Goal: Share content: Share content

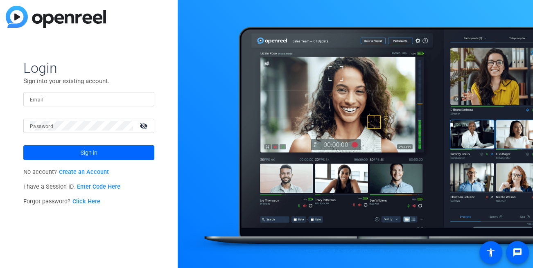
click at [80, 102] on input "Email" at bounding box center [89, 99] width 118 height 10
type input "[EMAIL_ADDRESS][DOMAIN_NAME]"
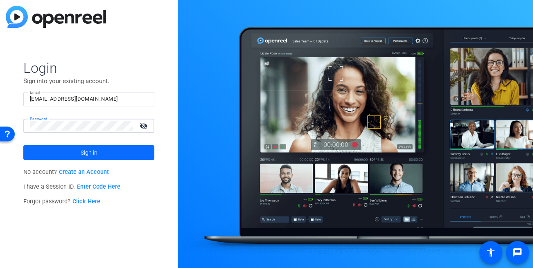
click at [77, 146] on span at bounding box center [88, 153] width 131 height 20
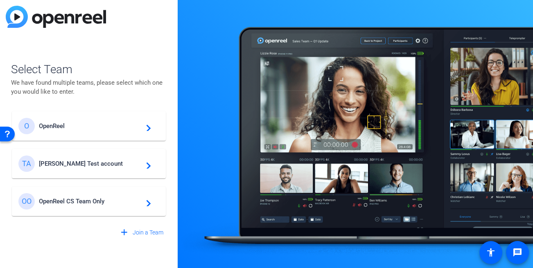
click at [72, 163] on span "[PERSON_NAME] Test account" at bounding box center [90, 163] width 102 height 7
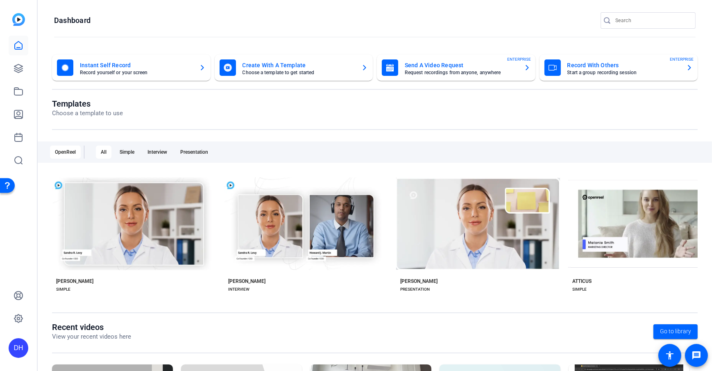
click at [222, 29] on openreel-divider-bar at bounding box center [374, 38] width 641 height 18
click at [448, 19] on openreel-page-title "Dashboard" at bounding box center [374, 20] width 641 height 16
click at [286, 31] on openreel-divider-bar at bounding box center [374, 38] width 641 height 18
click at [298, 29] on openreel-divider-bar at bounding box center [374, 38] width 641 height 18
click at [167, 94] on openreel-dashboard-quick-actions "Instant Self Record Record yourself or your screen Create With A Template Choos…" at bounding box center [374, 76] width 645 height 44
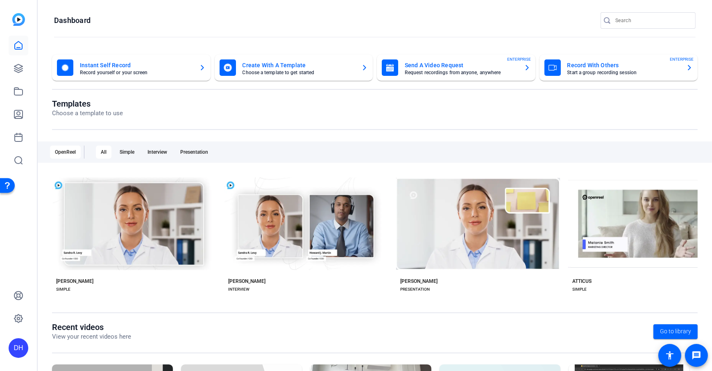
click at [202, 30] on openreel-divider-bar at bounding box center [374, 38] width 641 height 18
click at [21, 70] on icon at bounding box center [19, 68] width 10 height 10
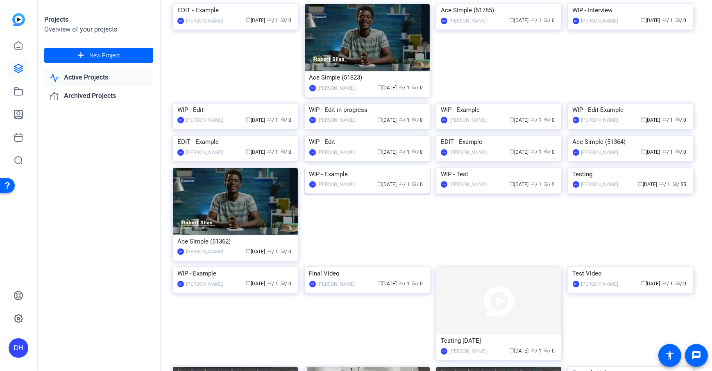
scroll to position [136, 0]
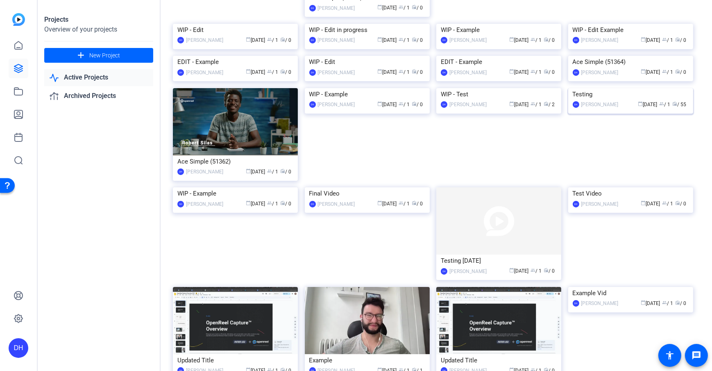
click at [533, 109] on div "DH [PERSON_NAME] calendar_today [DATE] group / 1 radio / 55" at bounding box center [630, 104] width 116 height 9
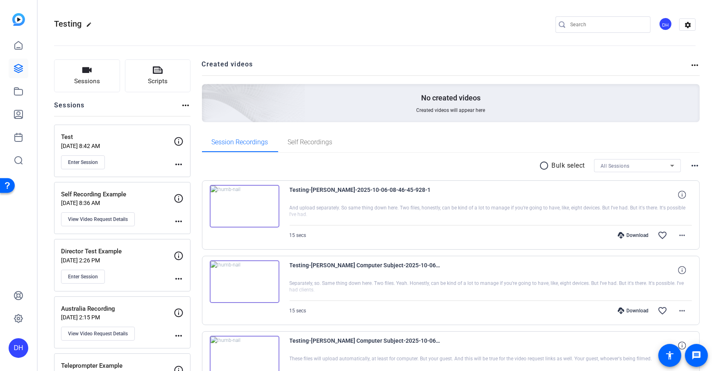
click at [69, 81] on button "Sessions" at bounding box center [87, 75] width 66 height 33
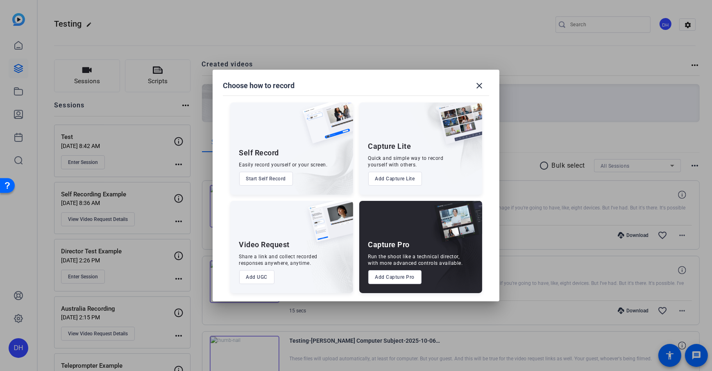
click at [408, 177] on button "Add Capture Lite" at bounding box center [395, 179] width 54 height 14
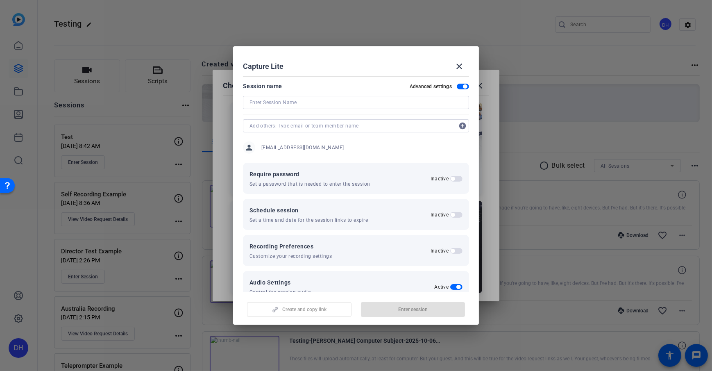
click at [349, 148] on div "person [EMAIL_ADDRESS][DOMAIN_NAME]" at bounding box center [356, 147] width 226 height 20
click at [273, 102] on input at bounding box center [355, 102] width 213 height 10
type input "Recording Room"
click at [292, 76] on mat-dialog-content "Session name Advanced settings Recording Room add_circle person [EMAIL_ADDRESS]…" at bounding box center [356, 182] width 246 height 219
click at [291, 87] on div "Session name Advanced settings" at bounding box center [356, 86] width 226 height 10
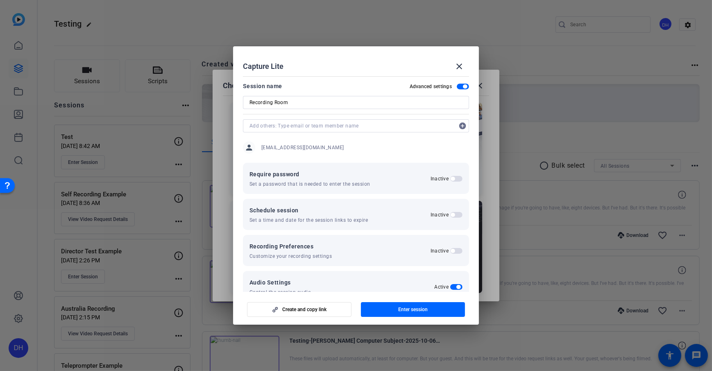
click at [338, 145] on div "person [EMAIL_ADDRESS][DOMAIN_NAME]" at bounding box center [356, 147] width 226 height 20
click at [314, 267] on span "Create and copy link" at bounding box center [304, 309] width 44 height 7
click at [353, 67] on div "Capture Lite close" at bounding box center [356, 67] width 226 height 20
click at [359, 84] on div "Session name Advanced settings" at bounding box center [356, 86] width 226 height 10
click at [366, 66] on div "Capture Lite close" at bounding box center [356, 67] width 226 height 20
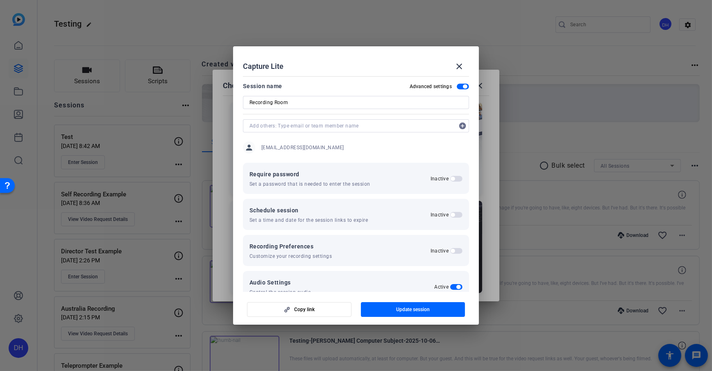
click at [457, 86] on span "button" at bounding box center [463, 87] width 12 height 6
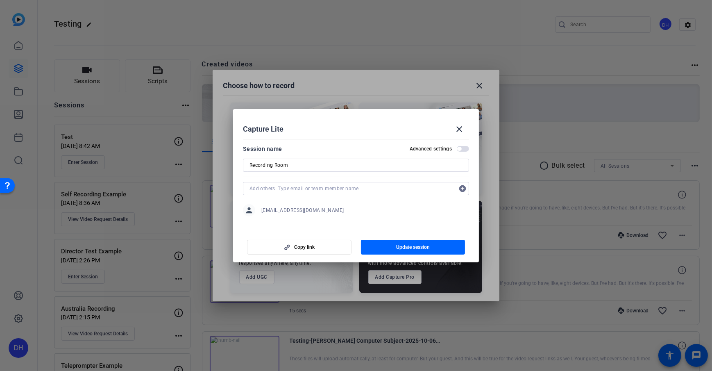
click at [463, 149] on span "button" at bounding box center [463, 149] width 12 height 6
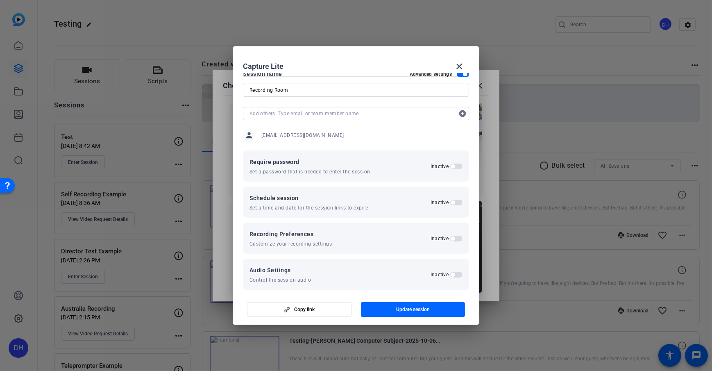
scroll to position [19, 0]
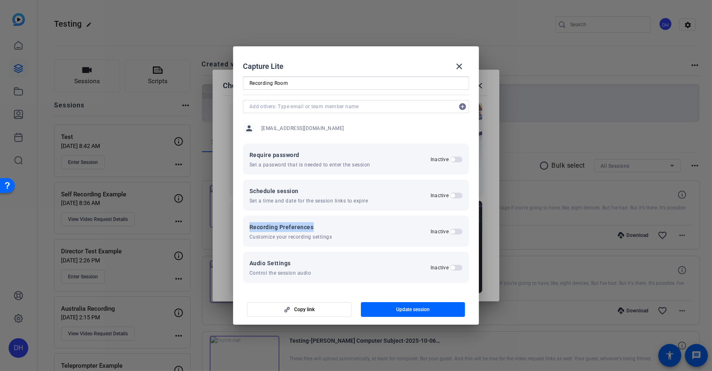
drag, startPoint x: 245, startPoint y: 226, endPoint x: 320, endPoint y: 226, distance: 74.5
click at [320, 226] on div "Recording Preferences Customize your recording settings Inactive" at bounding box center [356, 230] width 226 height 31
click at [457, 232] on span "button" at bounding box center [456, 231] width 12 height 6
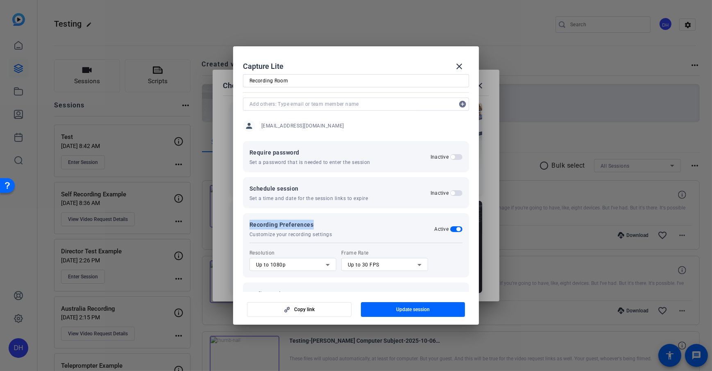
scroll to position [28, 0]
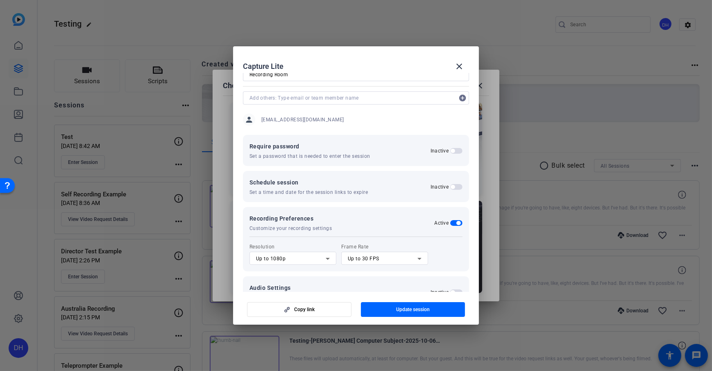
click at [360, 234] on div "Recording Preferences Customize your recording settings Active Resolution Up to…" at bounding box center [356, 239] width 226 height 64
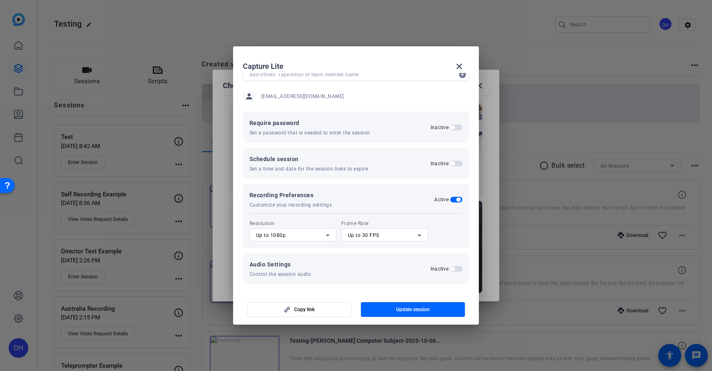
scroll to position [52, 0]
click at [421, 235] on icon at bounding box center [419, 234] width 10 height 10
click at [383, 251] on mat-option "Up to 24 FPS" at bounding box center [384, 249] width 87 height 13
click at [383, 209] on div "Recording Preferences Customize your recording settings Active Resolution Up to…" at bounding box center [356, 214] width 226 height 64
click at [378, 198] on div "Recording Preferences Customize your recording settings Active" at bounding box center [355, 198] width 213 height 18
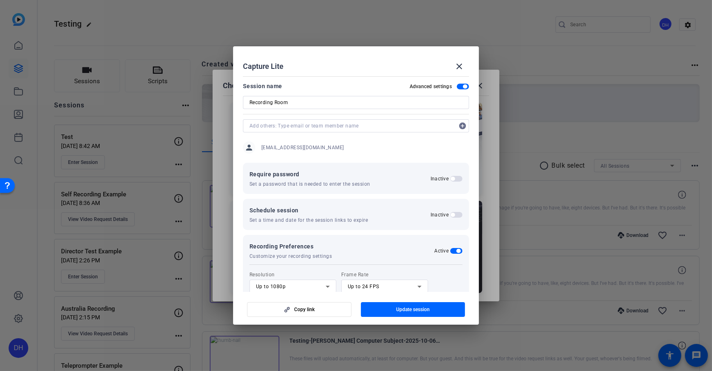
scroll to position [0, 0]
click at [383, 77] on mat-dialog-content "Session name Advanced settings Recording Room add_circle person [EMAIL_ADDRESS]…" at bounding box center [356, 182] width 246 height 219
click at [466, 68] on span at bounding box center [459, 67] width 20 height 20
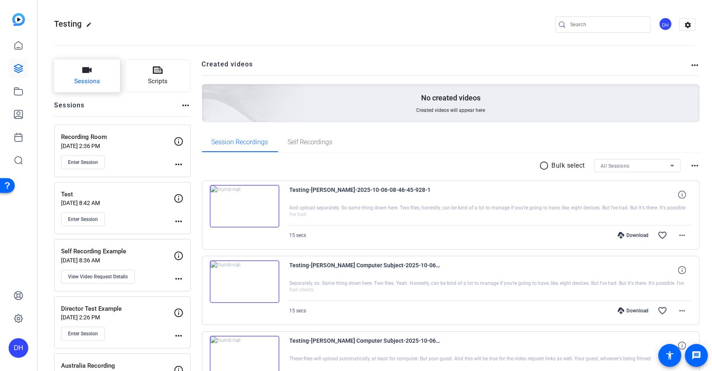
click at [86, 81] on span "Sessions" at bounding box center [87, 81] width 26 height 9
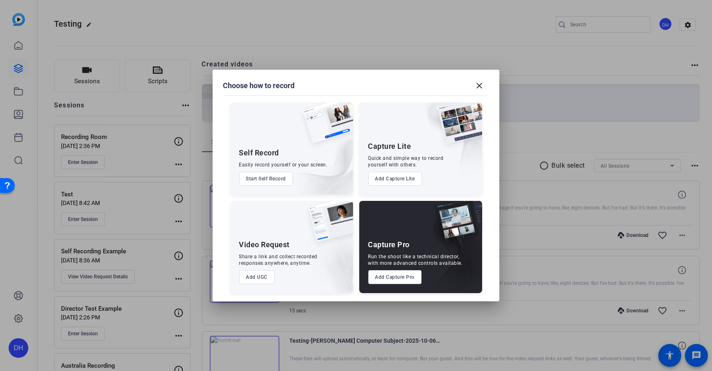
click at [391, 174] on button "Add Capture Lite" at bounding box center [395, 179] width 54 height 14
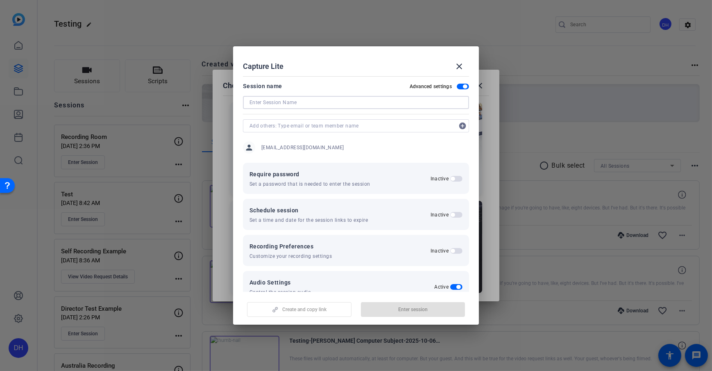
click at [272, 105] on input at bounding box center [355, 102] width 213 height 10
click at [457, 86] on span "button" at bounding box center [463, 87] width 12 height 6
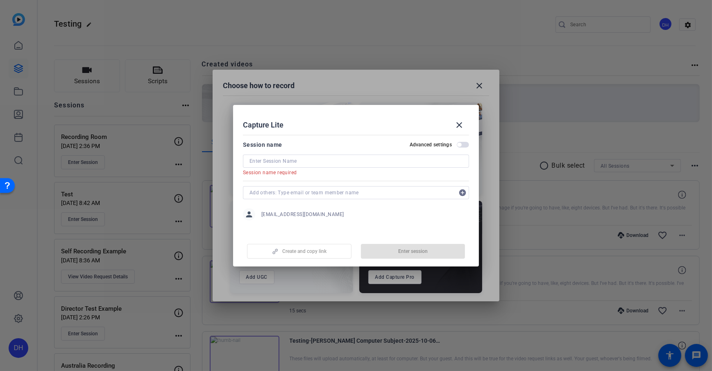
click at [312, 251] on div "Create and copy link Enter session" at bounding box center [356, 247] width 226 height 21
click at [462, 120] on mat-icon "close" at bounding box center [459, 125] width 10 height 10
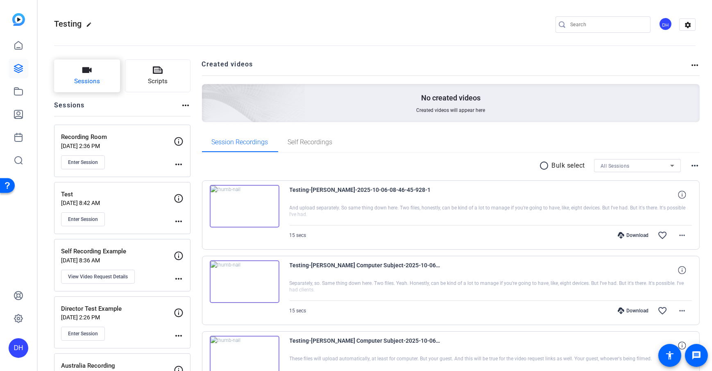
click at [91, 84] on span "Sessions" at bounding box center [87, 81] width 26 height 9
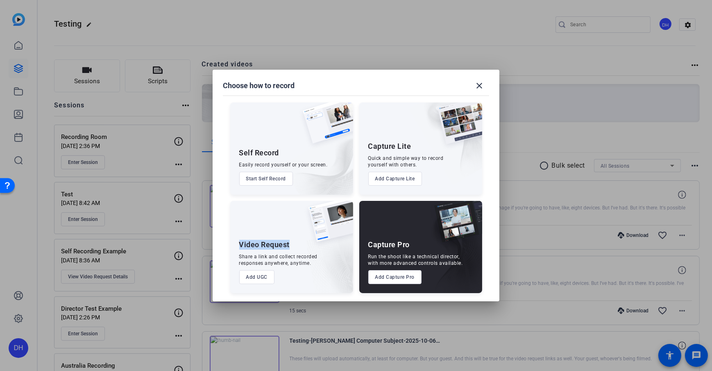
drag, startPoint x: 237, startPoint y: 245, endPoint x: 291, endPoint y: 248, distance: 54.1
click at [291, 248] on div "Video Request Share a link and collect recorded responses anywhere, anytime. Ad…" at bounding box center [291, 247] width 123 height 92
click at [258, 267] on button "Add UGC" at bounding box center [257, 277] width 36 height 14
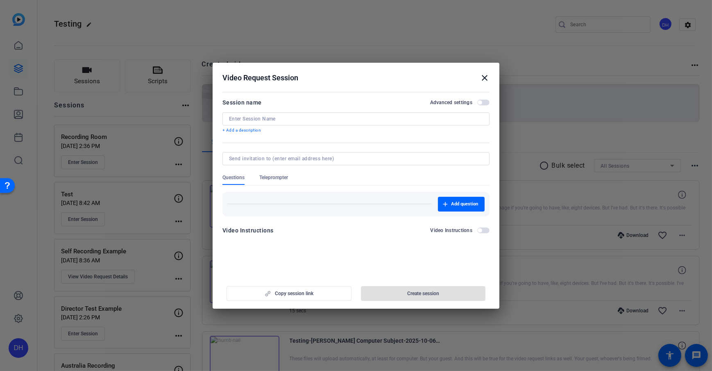
click at [299, 117] on input at bounding box center [356, 118] width 254 height 7
type input "Test"
click at [317, 108] on div "Session name Advanced settings Test + Add a description" at bounding box center [355, 115] width 267 height 36
click at [280, 135] on form "Session name Advanced settings Test + Add a description Questions Teleprompter …" at bounding box center [355, 168] width 267 height 142
click at [242, 127] on p "+ Add a description" at bounding box center [355, 130] width 267 height 7
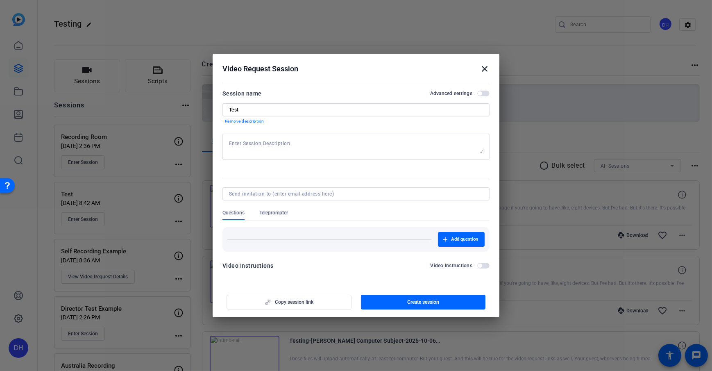
click at [246, 120] on p "- Remove description" at bounding box center [355, 121] width 267 height 7
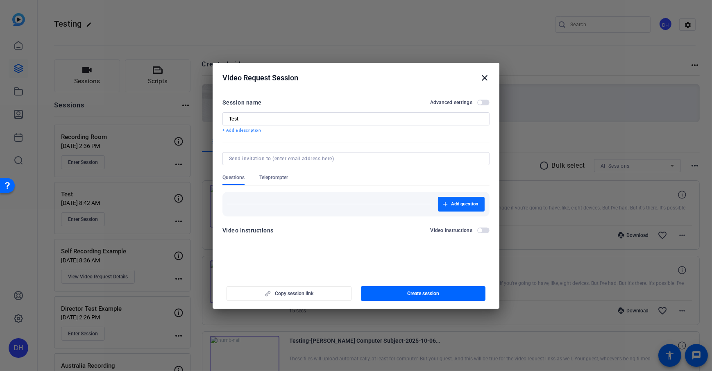
click at [457, 203] on span "Add question" at bounding box center [464, 204] width 27 height 7
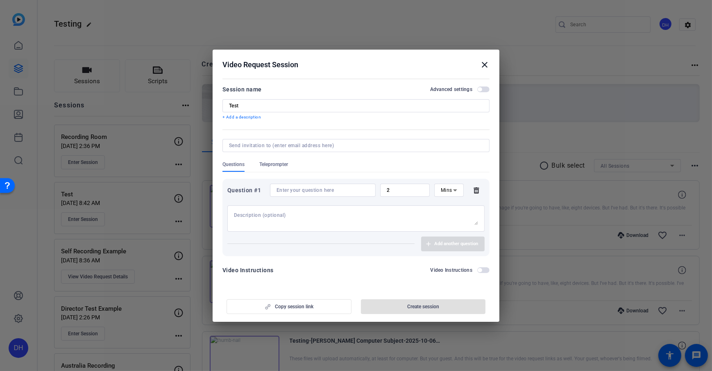
click at [286, 165] on span "Teleprompter" at bounding box center [273, 164] width 29 height 7
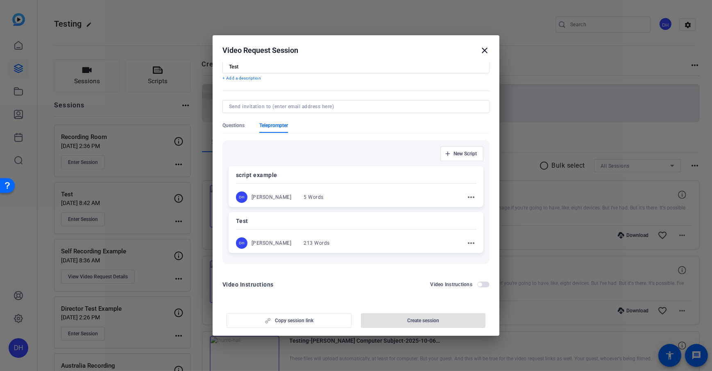
scroll to position [25, 0]
click at [236, 127] on span "Questions" at bounding box center [233, 125] width 22 height 7
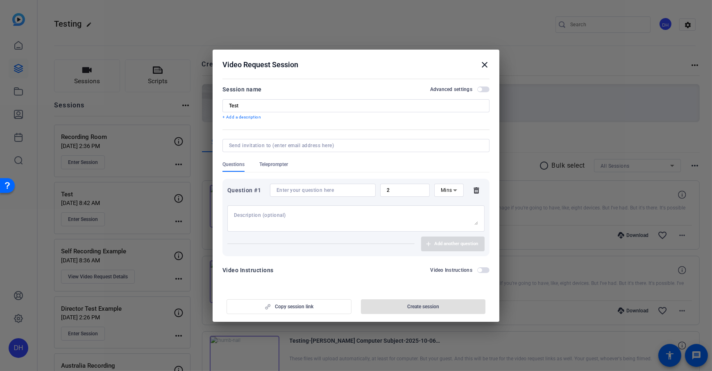
click at [478, 189] on icon at bounding box center [476, 190] width 16 height 7
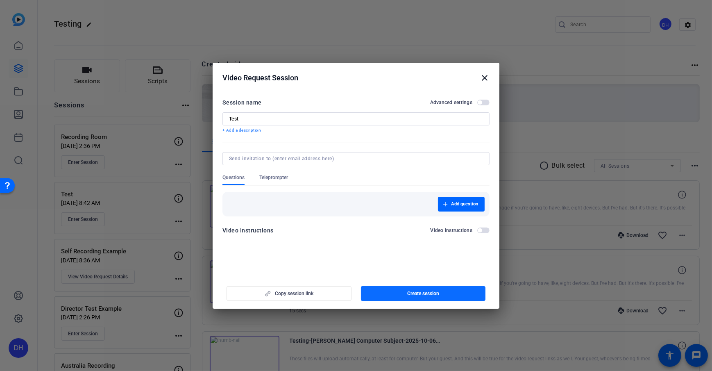
click at [438, 267] on span "button" at bounding box center [423, 293] width 125 height 20
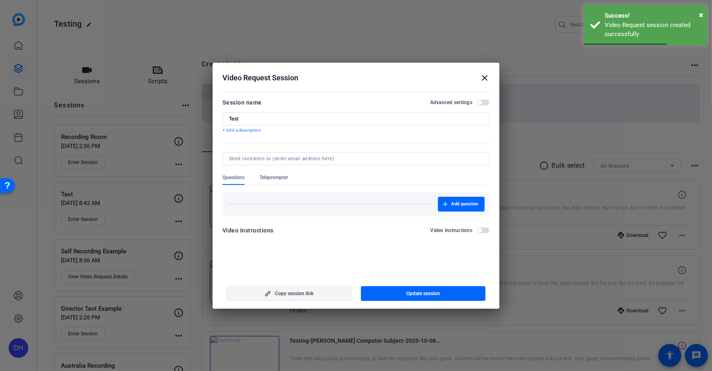
click at [292, 267] on span "Copy session link" at bounding box center [294, 293] width 38 height 7
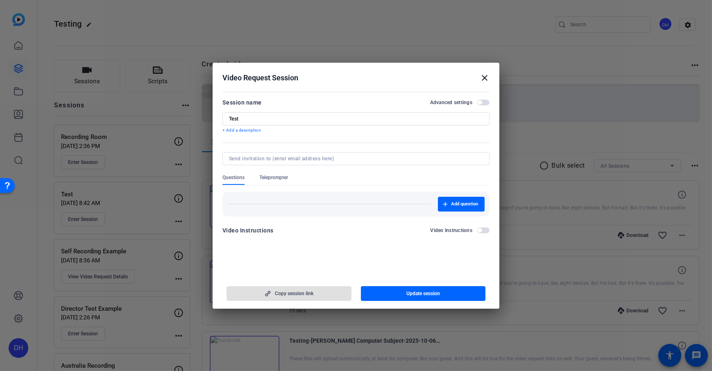
click at [366, 81] on div "Video Request Session close" at bounding box center [355, 78] width 267 height 10
click at [483, 77] on mat-icon "close" at bounding box center [484, 78] width 10 height 10
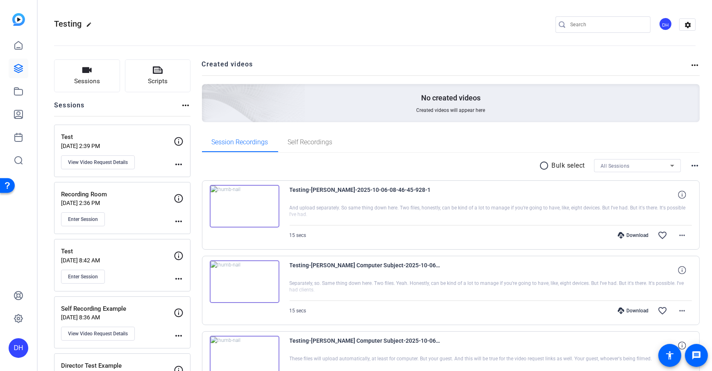
click at [17, 116] on icon at bounding box center [18, 114] width 8 height 8
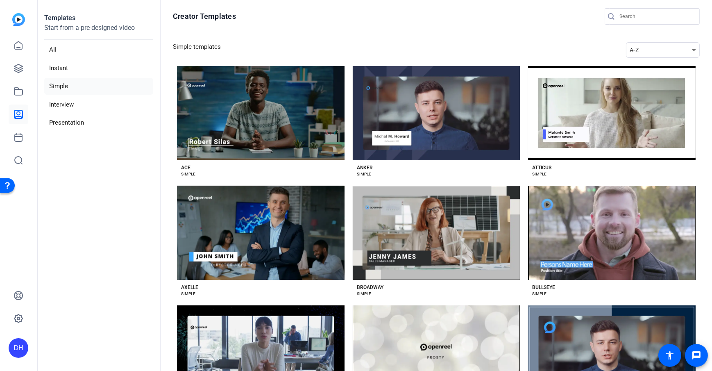
click at [98, 210] on aside "Templates Start from a pre-designed video All Instant Simple Interview Presenta…" at bounding box center [99, 185] width 123 height 371
click at [118, 154] on aside "Templates Start from a pre-designed video All Instant Simple Interview Presenta…" at bounding box center [99, 185] width 123 height 371
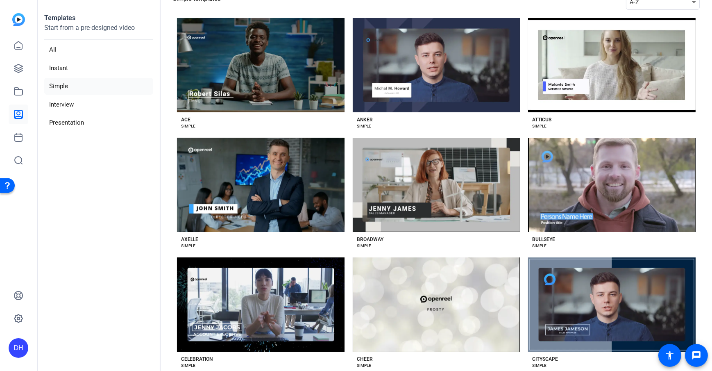
scroll to position [166, 0]
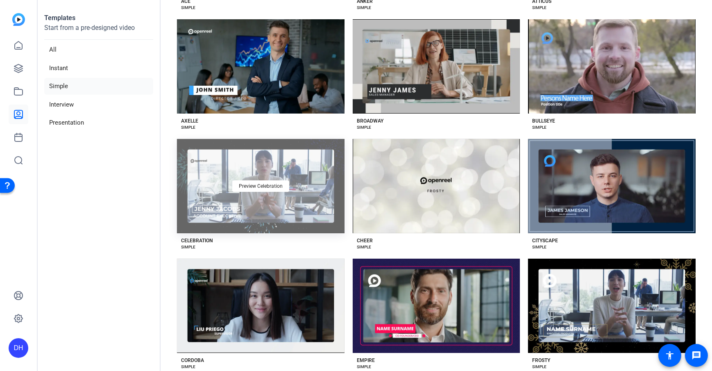
click at [310, 220] on div "Preview Celebration" at bounding box center [260, 186] width 167 height 94
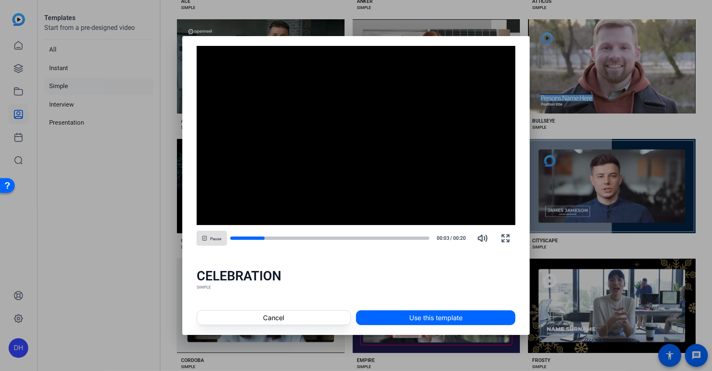
drag, startPoint x: 312, startPoint y: 321, endPoint x: 419, endPoint y: 201, distance: 160.7
click at [312, 267] on span at bounding box center [274, 317] width 154 height 20
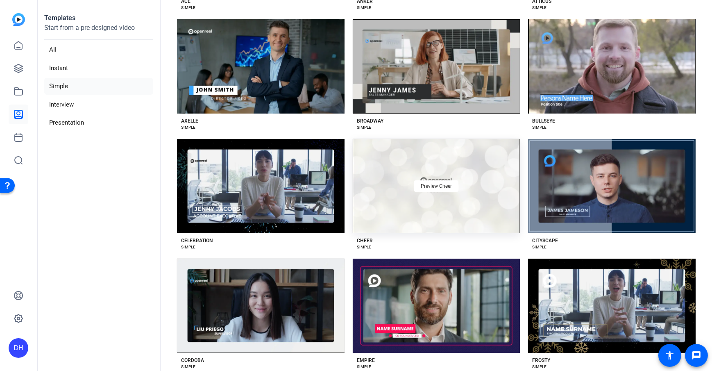
click at [502, 202] on div "Preview Cheer" at bounding box center [436, 186] width 167 height 94
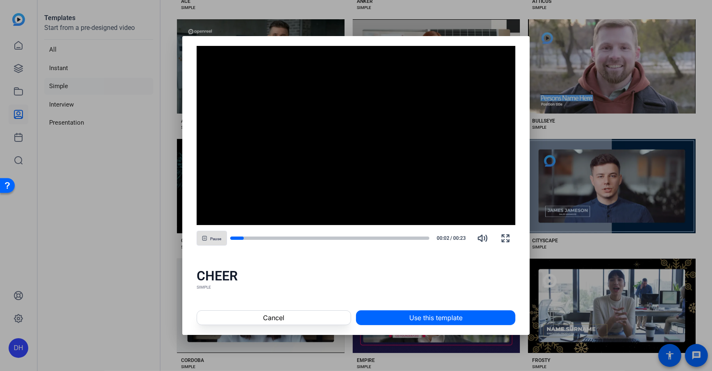
drag, startPoint x: 323, startPoint y: 316, endPoint x: 383, endPoint y: 243, distance: 94.9
click at [323, 267] on span at bounding box center [274, 317] width 154 height 20
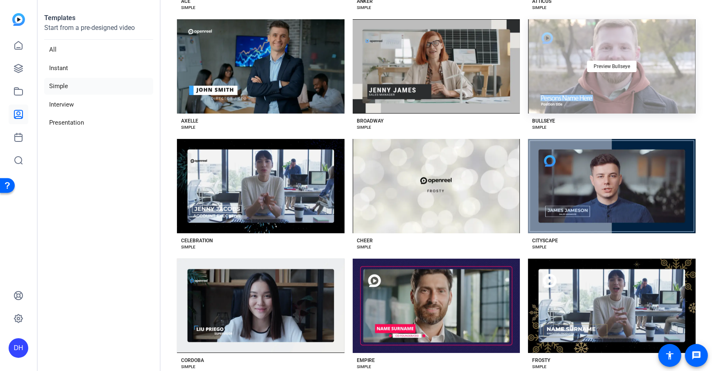
click at [533, 68] on div "Preview Bullseye" at bounding box center [611, 66] width 167 height 94
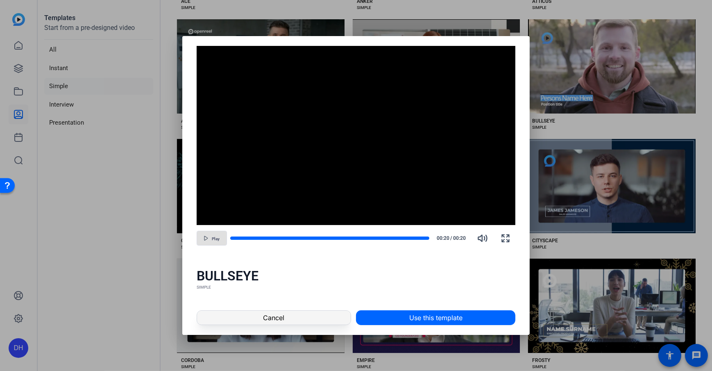
click at [285, 267] on span at bounding box center [274, 317] width 154 height 20
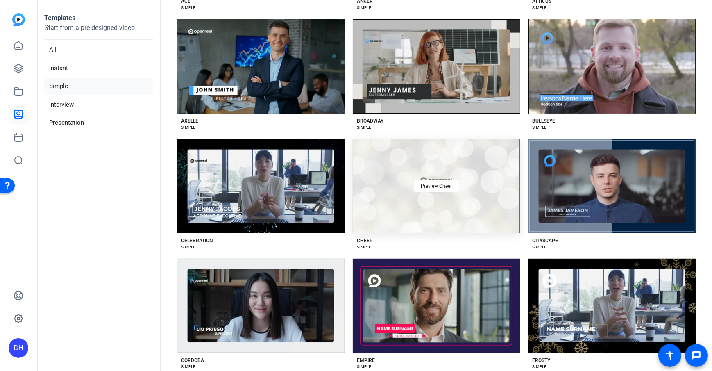
scroll to position [0, 0]
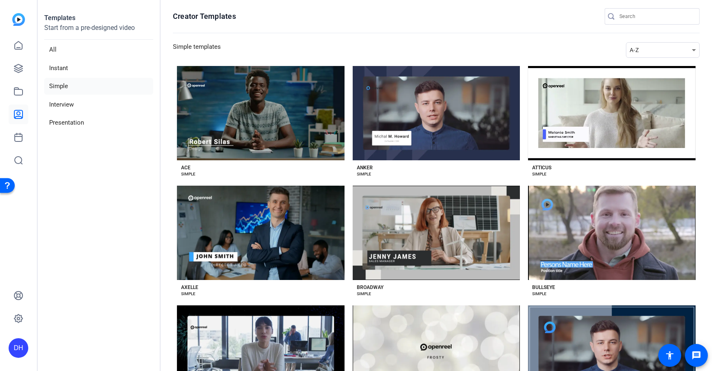
click at [177, 174] on div "ACE SIMPLE" at bounding box center [260, 168] width 167 height 17
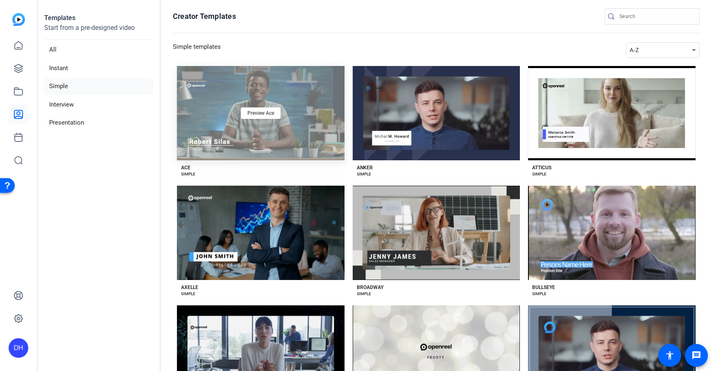
click at [325, 136] on div "Preview Ace" at bounding box center [260, 113] width 167 height 94
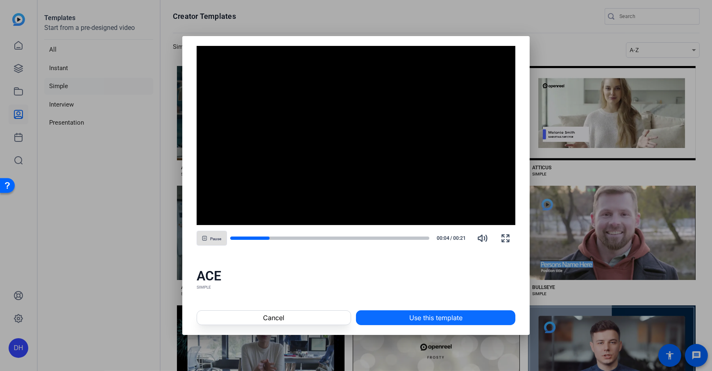
click at [452, 267] on span "Use this template" at bounding box center [435, 317] width 53 height 10
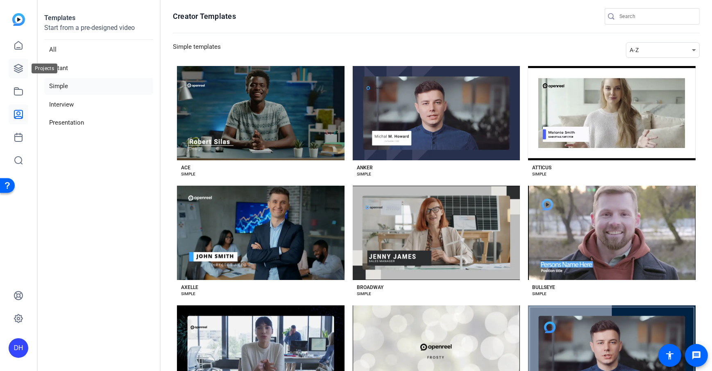
click at [19, 67] on icon at bounding box center [19, 68] width 10 height 10
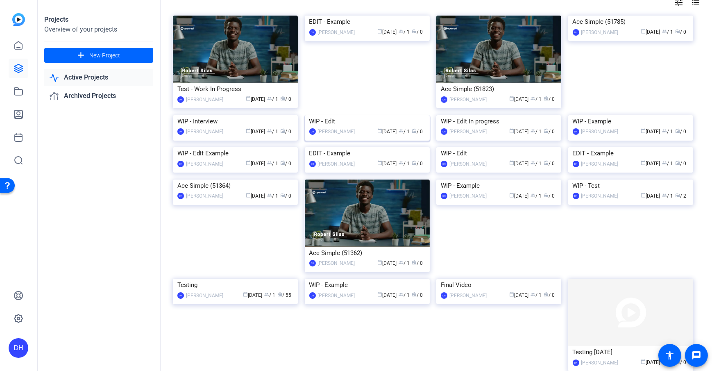
scroll to position [44, 0]
click at [18, 93] on icon at bounding box center [19, 91] width 10 height 10
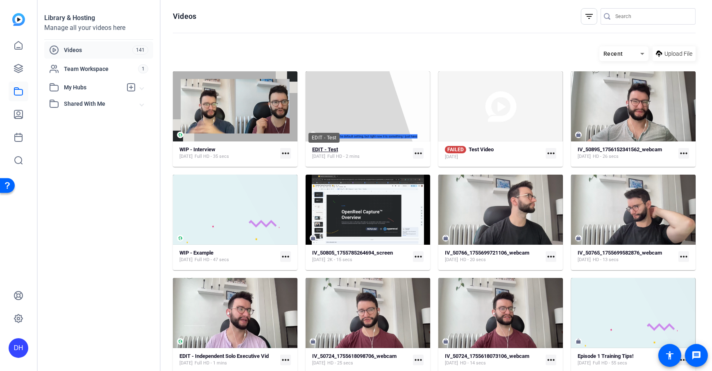
click at [337, 149] on strong "EDIT - Test" at bounding box center [325, 149] width 26 height 6
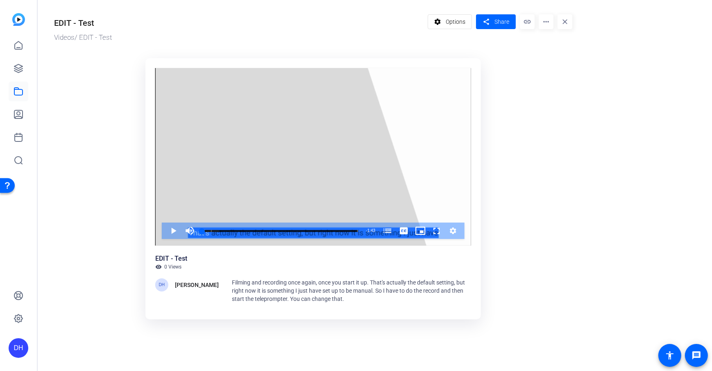
click at [533, 123] on ktd-grid "Video Player is loading. Play Video Play Mute Current Time 0:00 / Duration 1:43…" at bounding box center [313, 190] width 518 height 274
click at [533, 109] on ktd-grid "Video Player is loading. Play Video Play Mute Current Time 0:00 / Duration 1:43…" at bounding box center [313, 190] width 518 height 274
click at [496, 25] on span "Share" at bounding box center [501, 22] width 15 height 9
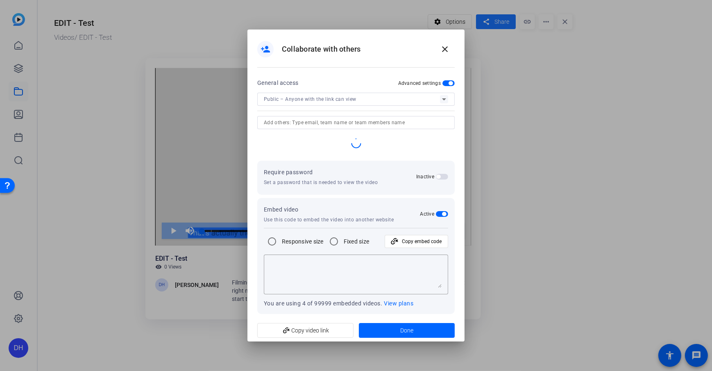
type textarea "<iframe width="100%" height="100%" src="[URL][DOMAIN_NAME]" title="OpenReel Vid…"
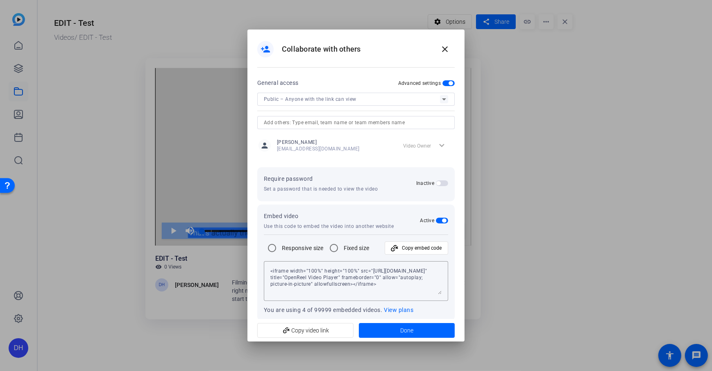
click at [442, 183] on span "button" at bounding box center [442, 183] width 12 height 6
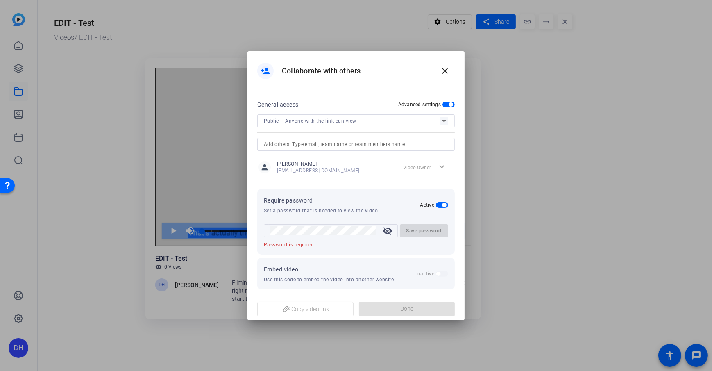
click at [445, 203] on span "button" at bounding box center [444, 205] width 4 height 4
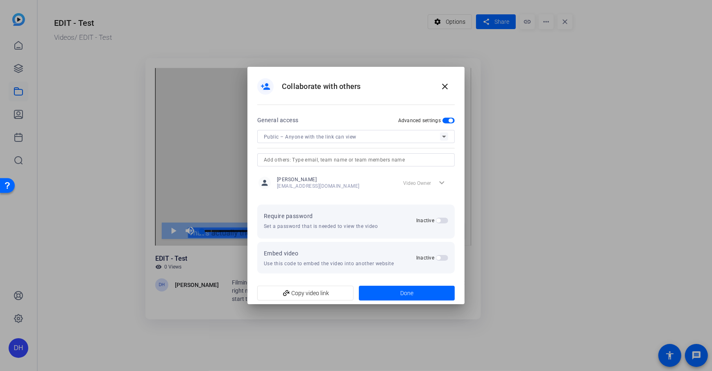
click at [441, 257] on span "button" at bounding box center [442, 258] width 12 height 6
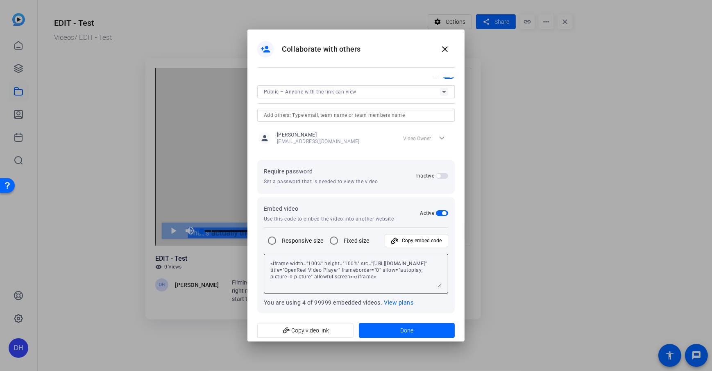
scroll to position [9, 0]
click at [438, 208] on span "button" at bounding box center [442, 211] width 12 height 6
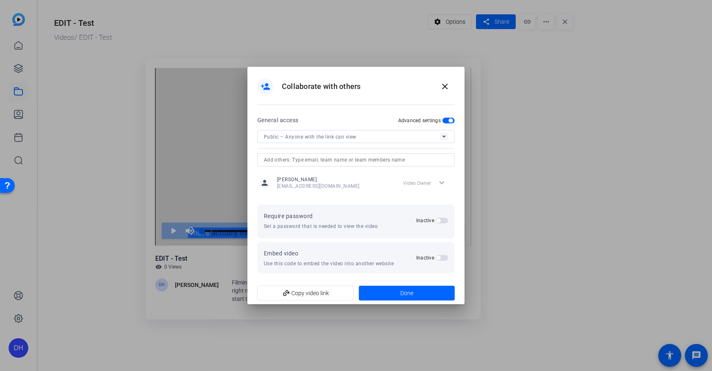
click at [409, 89] on div "person_add Collaborate with others close" at bounding box center [355, 87] width 197 height 20
click at [448, 82] on mat-icon "close" at bounding box center [445, 86] width 10 height 10
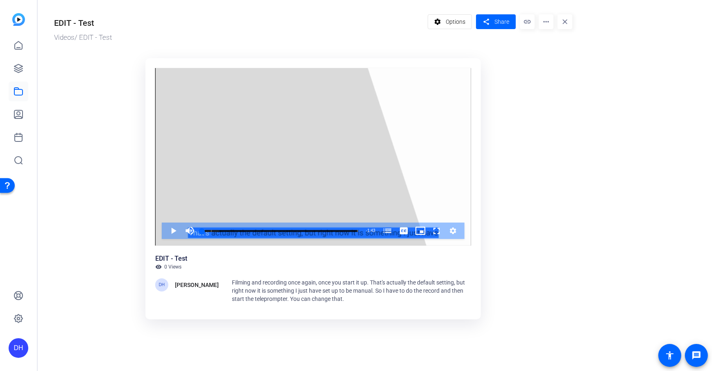
click at [533, 22] on mat-icon "more_horiz" at bounding box center [545, 21] width 15 height 15
click at [479, 94] on div at bounding box center [356, 185] width 712 height 371
click at [512, 82] on ktd-grid "Video Player is loading. Play Video Play Mute Current Time 0:00 / Duration 1:43…" at bounding box center [313, 190] width 518 height 274
click at [511, 84] on ktd-grid "Video Player is loading. Play Video Play Mute Current Time 0:00 / Duration 1:43…" at bounding box center [313, 190] width 518 height 274
click at [18, 47] on icon at bounding box center [18, 45] width 7 height 8
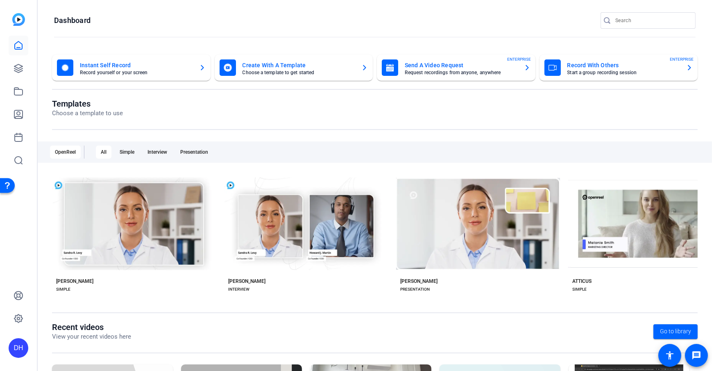
click at [15, 267] on div "DH" at bounding box center [19, 348] width 20 height 20
click at [99, 267] on span at bounding box center [109, 336] width 20 height 20
